Goal: Transaction & Acquisition: Purchase product/service

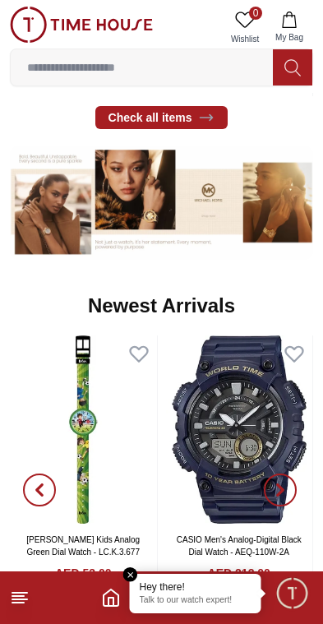
scroll to position [636, 0]
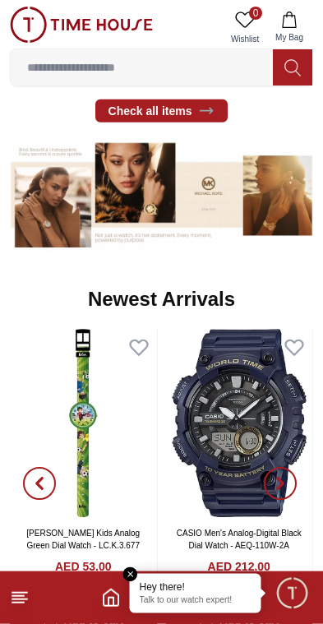
click at [137, 573] on em "Close tooltip" at bounding box center [130, 575] width 15 height 15
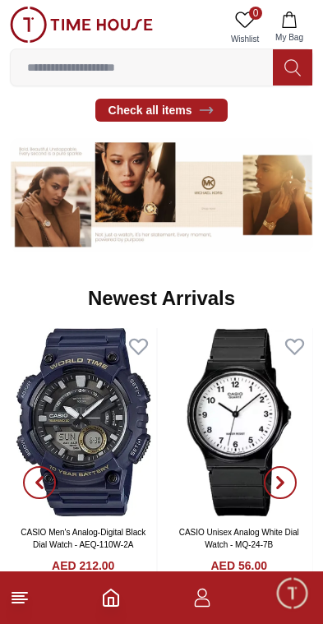
click at [224, 76] on input at bounding box center [142, 67] width 262 height 33
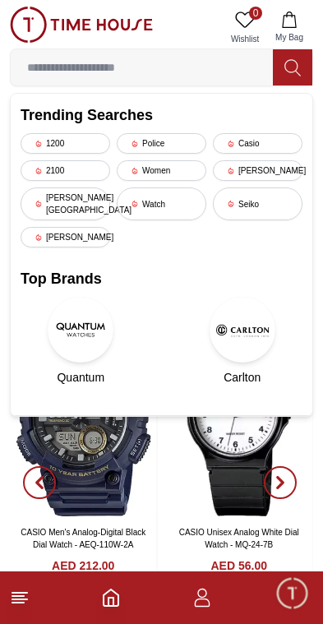
scroll to position [539, 0]
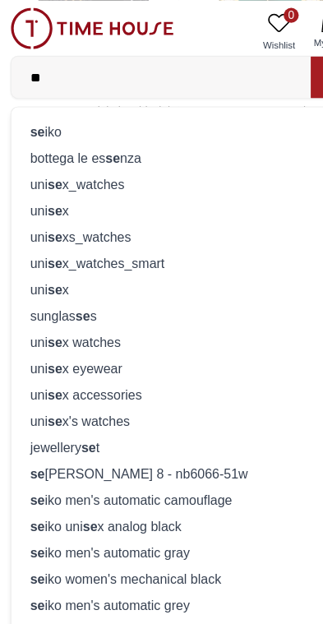
type input "**"
click at [48, 117] on div "se iko" at bounding box center [162, 115] width 282 height 23
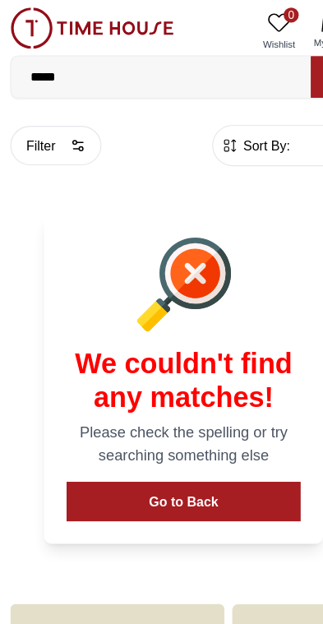
click at [119, 27] on img at bounding box center [81, 25] width 143 height 36
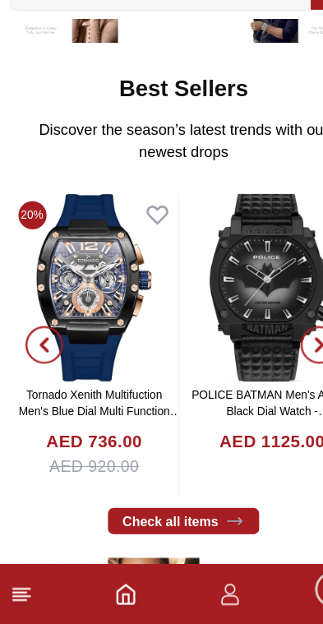
scroll to position [244, 0]
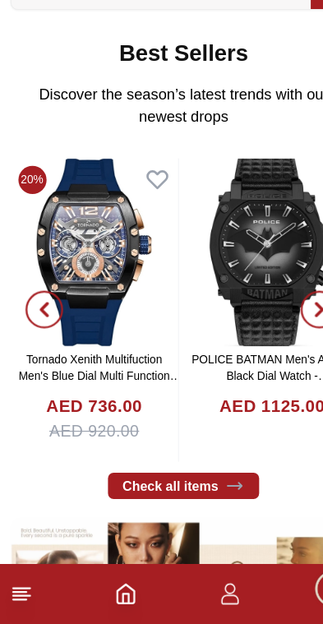
click at [275, 332] on span "button" at bounding box center [280, 348] width 33 height 33
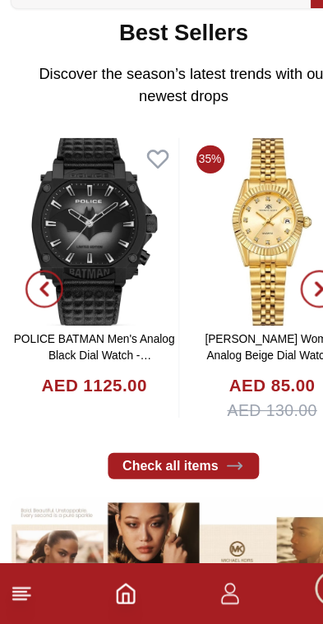
scroll to position [297, 0]
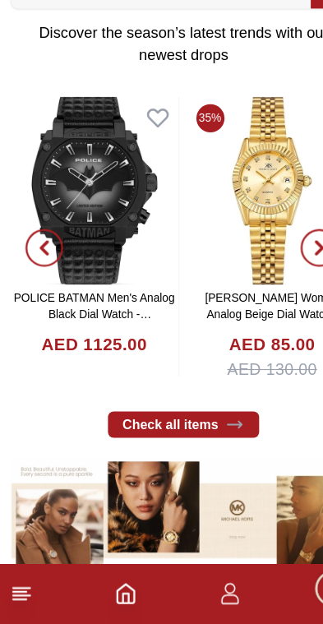
click at [273, 279] on span "button" at bounding box center [280, 295] width 33 height 33
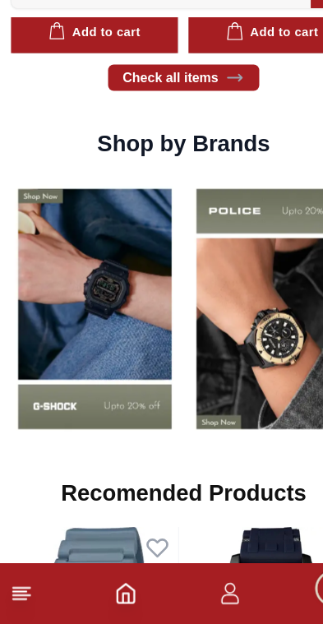
scroll to position [1151, 0]
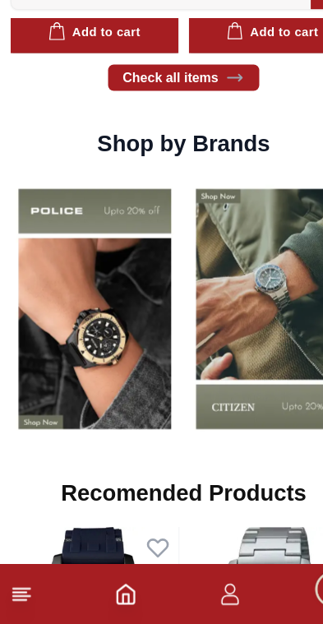
click at [91, 325] on img at bounding box center [84, 348] width 148 height 231
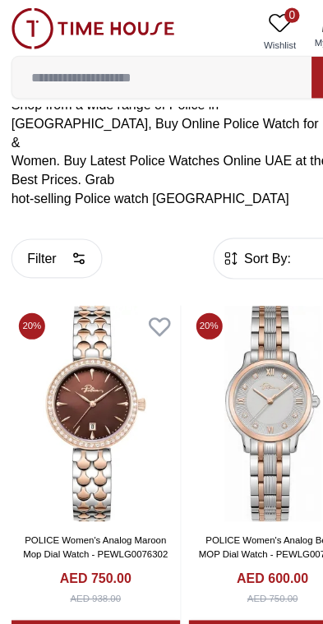
scroll to position [290, 0]
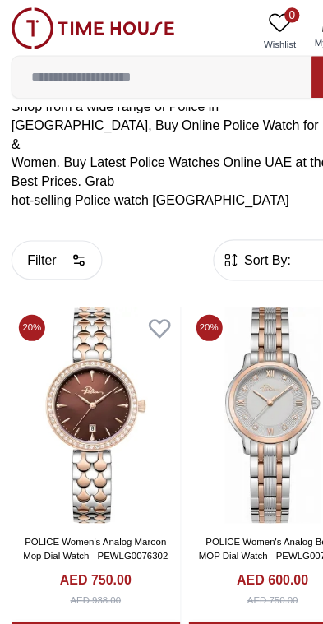
click at [228, 210] on form "Sort By: ​ ****** ​" at bounding box center [250, 228] width 127 height 36
click at [205, 220] on icon "button" at bounding box center [202, 228] width 16 height 16
click at [57, 218] on button "Filter" at bounding box center [50, 228] width 80 height 35
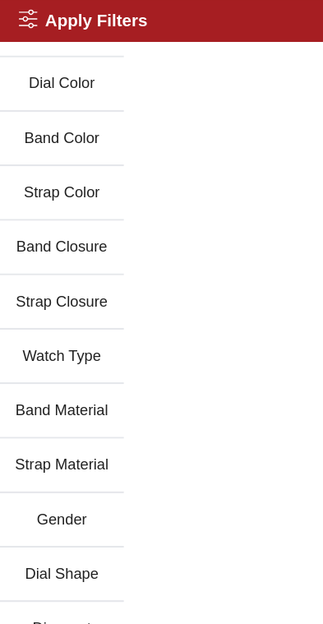
scroll to position [81, 0]
click at [62, 446] on button "Gender" at bounding box center [54, 456] width 109 height 48
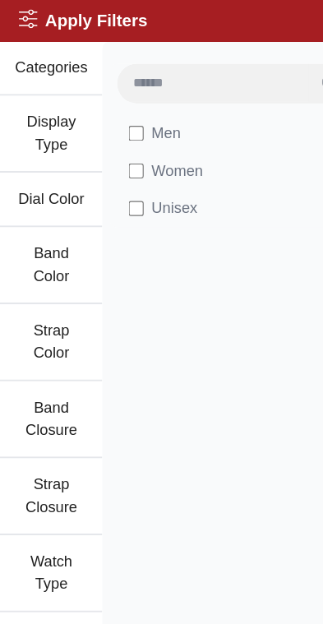
scroll to position [0, 0]
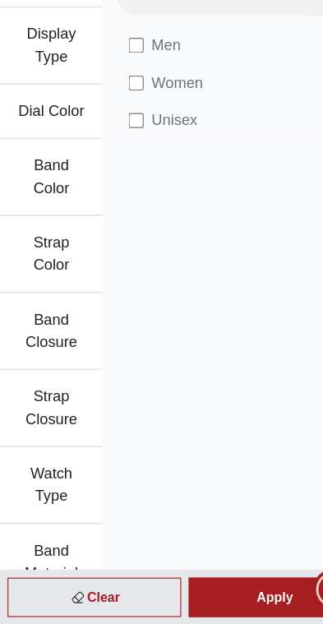
click at [205, 583] on div "Apply" at bounding box center [241, 600] width 152 height 35
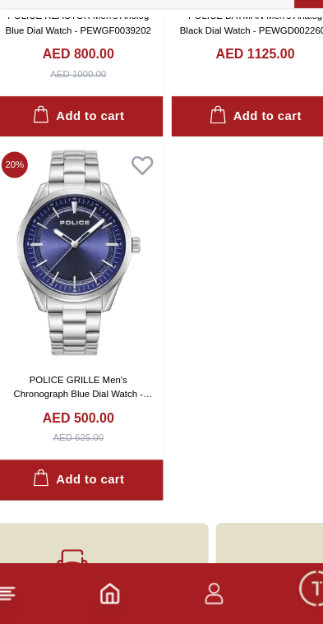
scroll to position [3275, 0]
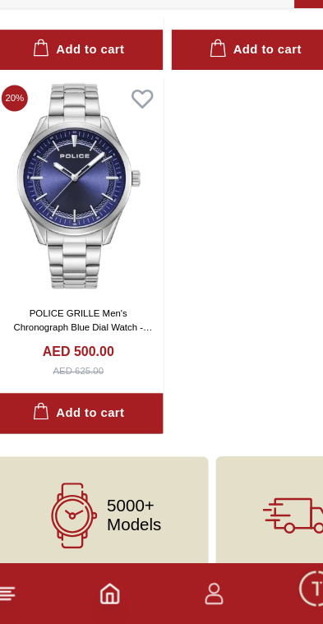
click at [104, 590] on icon "Home" at bounding box center [111, 598] width 15 height 16
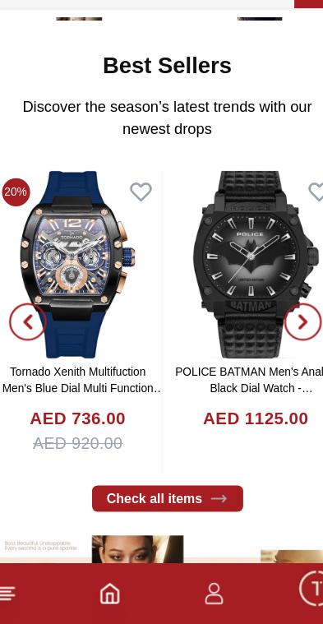
scroll to position [233, 0]
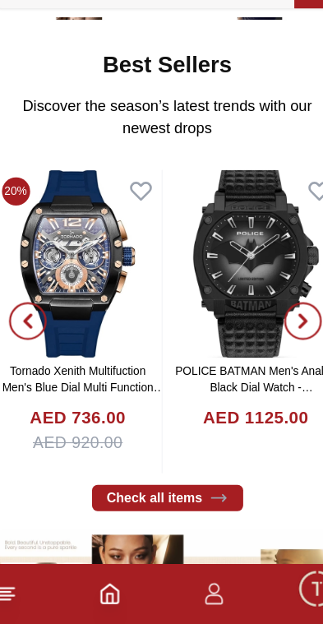
click at [195, 588] on icon "button" at bounding box center [203, 598] width 20 height 20
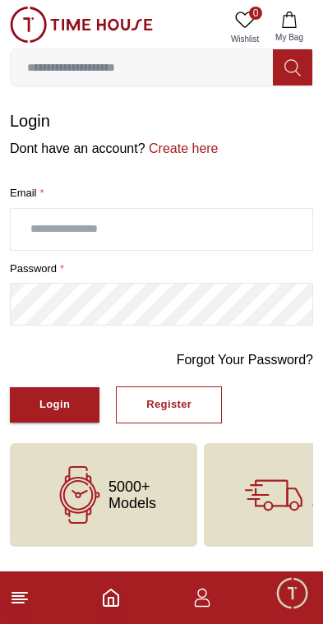
click at [286, 591] on span "Minimize live chat window" at bounding box center [292, 593] width 48 height 48
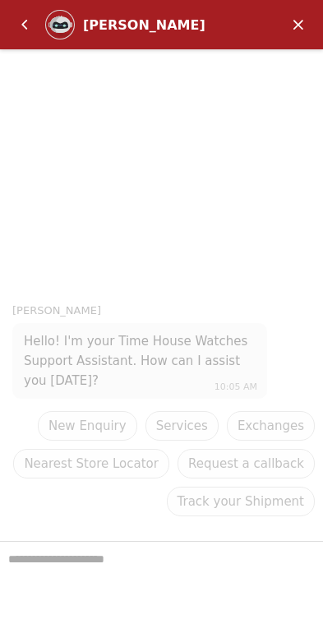
click at [3, 30] on header "[PERSON_NAME]" at bounding box center [161, 24] width 323 height 49
click at [295, 26] on em "Minimize" at bounding box center [298, 24] width 33 height 33
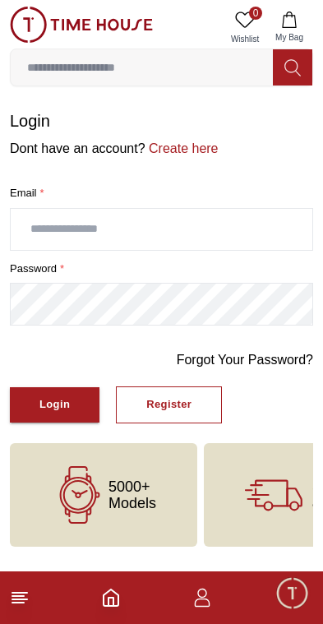
click at [26, 595] on icon at bounding box center [20, 598] width 20 height 20
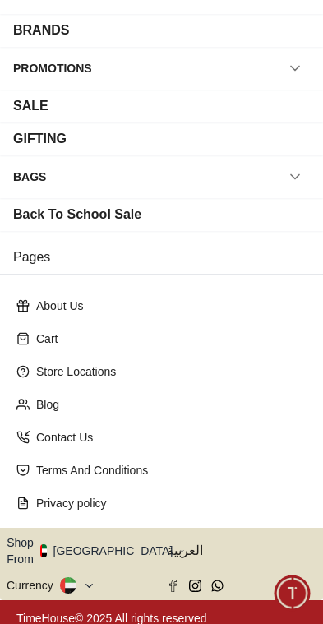
scroll to position [219, 0]
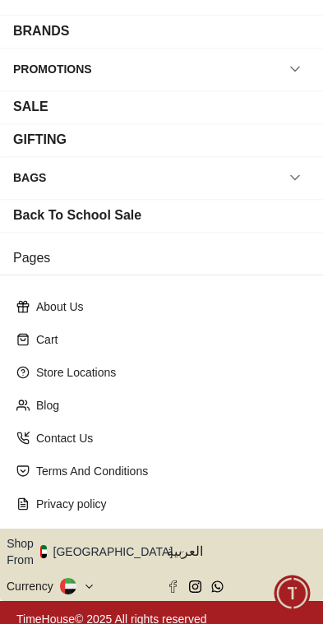
click at [107, 541] on button "Shop From [GEOGRAPHIC_DATA]" at bounding box center [96, 552] width 179 height 33
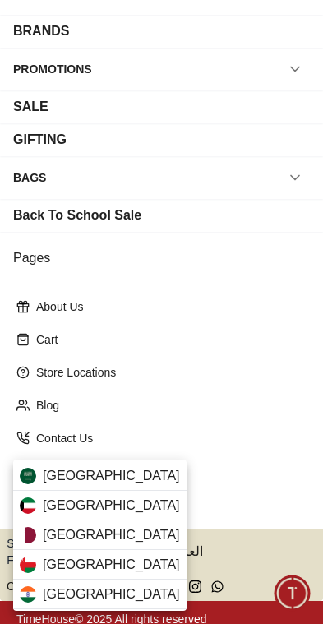
click at [58, 539] on span "[GEOGRAPHIC_DATA]" at bounding box center [111, 536] width 137 height 20
